Goal: Navigation & Orientation: Find specific page/section

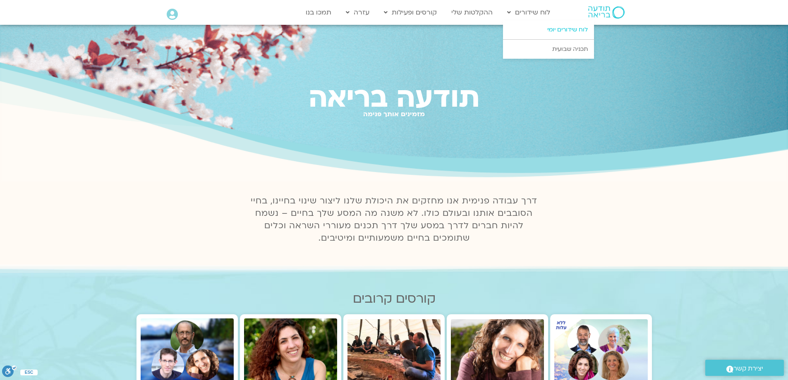
click at [552, 29] on link "לוח שידורים יומי" at bounding box center [548, 29] width 91 height 19
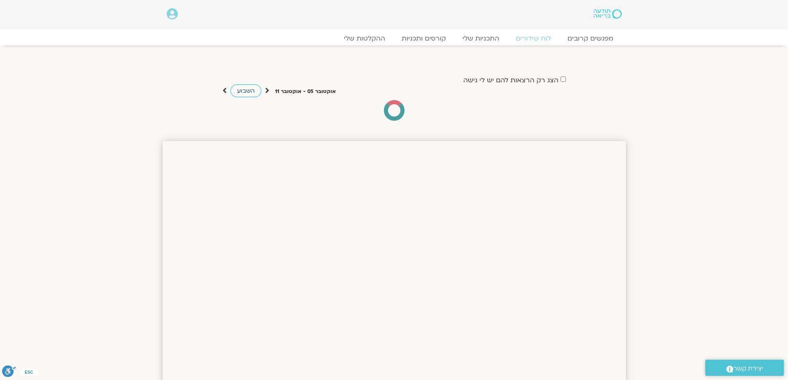
click at [249, 93] on span "השבוע" at bounding box center [246, 91] width 18 height 8
